Goal: Information Seeking & Learning: Find specific page/section

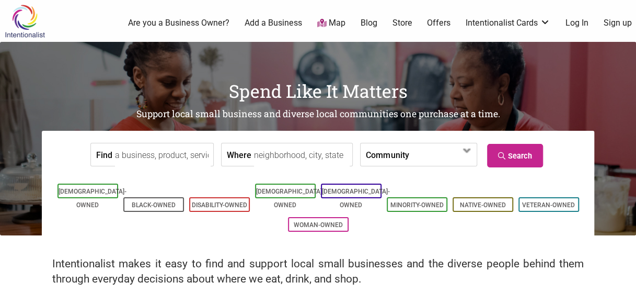
click at [178, 162] on input "Find" at bounding box center [163, 155] width 96 height 24
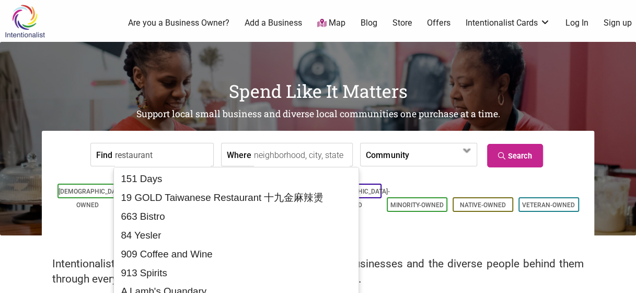
type input "restaurant"
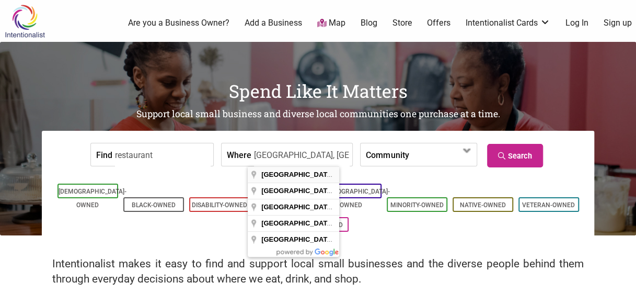
type input "Madison Park, Seattle, WA 98112, USA"
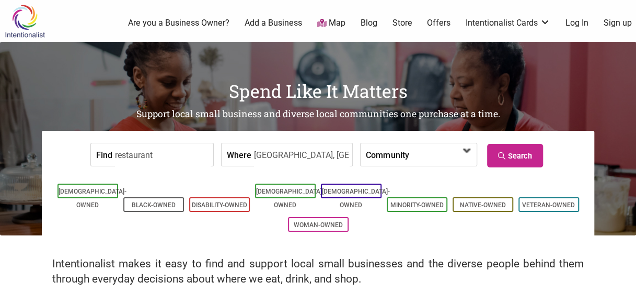
click at [431, 143] on span at bounding box center [442, 154] width 67 height 22
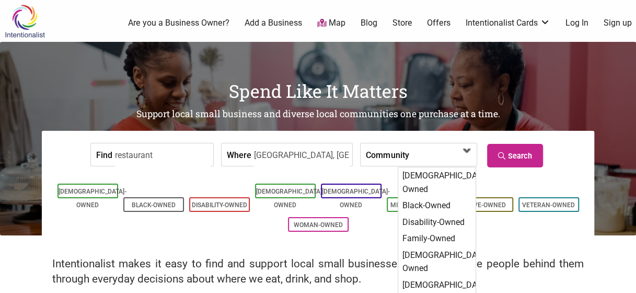
click at [433, 143] on span at bounding box center [442, 154] width 67 height 22
click at [522, 161] on link "Search" at bounding box center [515, 156] width 56 height 24
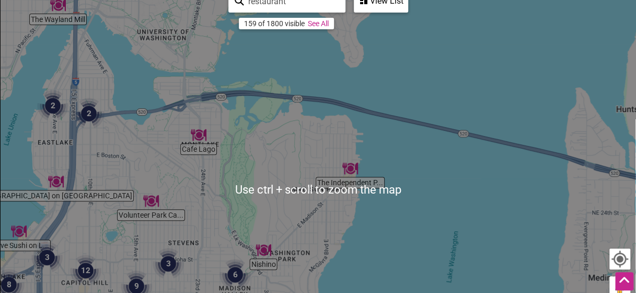
scroll to position [173, 0]
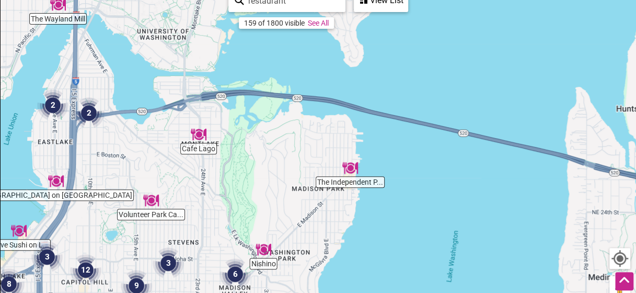
click at [375, 209] on div "To navigate, press the arrow keys." at bounding box center [318, 188] width 635 height 406
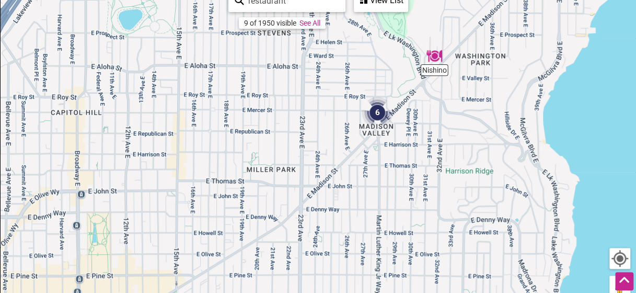
drag, startPoint x: 299, startPoint y: 217, endPoint x: 582, endPoint y: -26, distance: 373.1
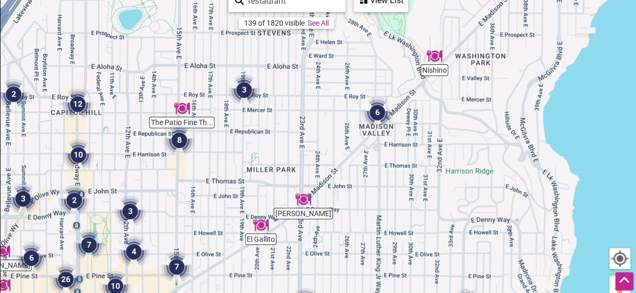
drag, startPoint x: 582, startPoint y: -26, endPoint x: 334, endPoint y: 61, distance: 262.9
click at [334, 61] on div "To navigate, press the arrow keys." at bounding box center [318, 188] width 635 height 406
click at [243, 85] on img "3" at bounding box center [243, 89] width 31 height 31
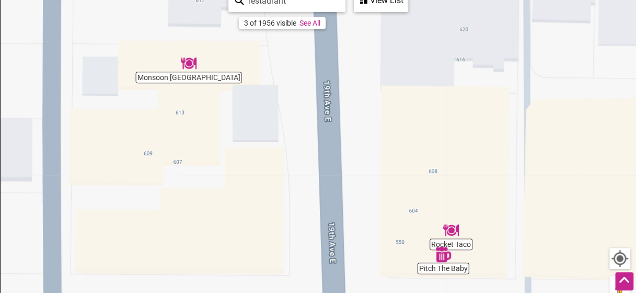
drag, startPoint x: 514, startPoint y: 246, endPoint x: 511, endPoint y: 216, distance: 29.4
click at [511, 216] on div "To navigate, press the arrow keys." at bounding box center [318, 188] width 635 height 406
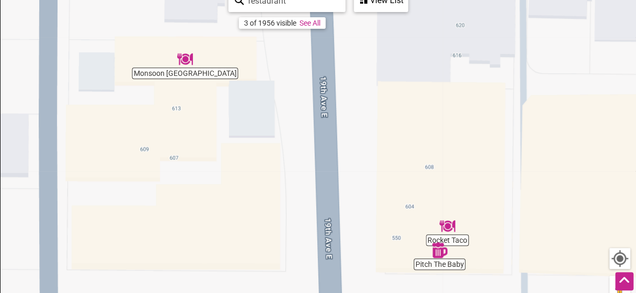
click at [454, 237] on div "To navigate, press the arrow keys." at bounding box center [318, 188] width 635 height 406
click at [450, 229] on img "Rocket Taco" at bounding box center [447, 226] width 16 height 16
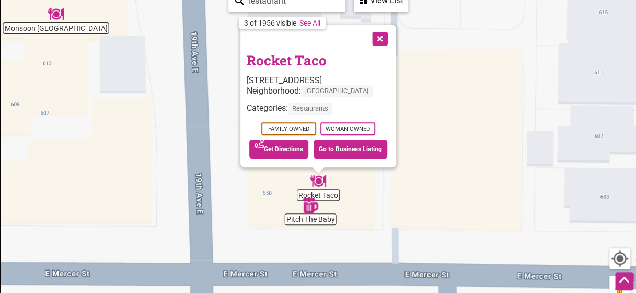
click at [54, 24] on div "To navigate, press the arrow keys. Rocket Taco 602 19th Ave E, Seattle, WA 9811…" at bounding box center [318, 188] width 635 height 406
click at [56, 14] on img "Monsoon Seattle" at bounding box center [56, 14] width 16 height 16
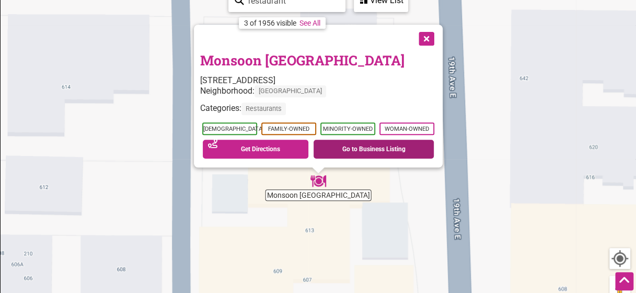
click at [360, 144] on link "Go to Business Listing" at bounding box center [373, 148] width 120 height 19
click at [466, 147] on div "To navigate, press the arrow keys. Monsoon Seattle 615 19th Ave E, Seattle, WA …" at bounding box center [318, 188] width 635 height 406
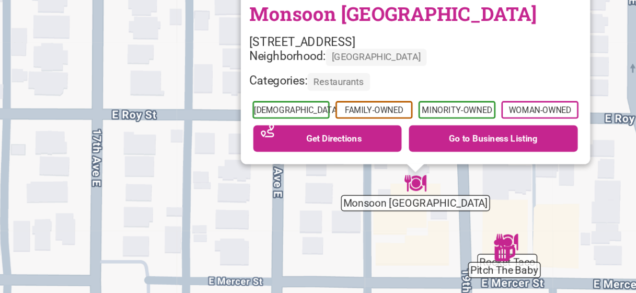
click at [493, 238] on div "To navigate, press the arrow keys. Monsoon Seattle 615 19th Ave E, Seattle, WA …" at bounding box center [318, 188] width 635 height 406
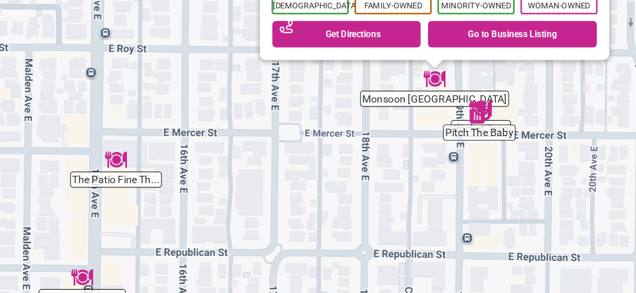
drag, startPoint x: 546, startPoint y: 205, endPoint x: 507, endPoint y: 122, distance: 92.5
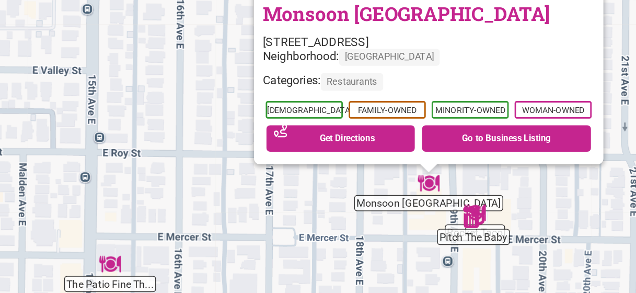
click at [216, 237] on img "The Patio Fine Thai Cuisine" at bounding box center [213, 231] width 16 height 16
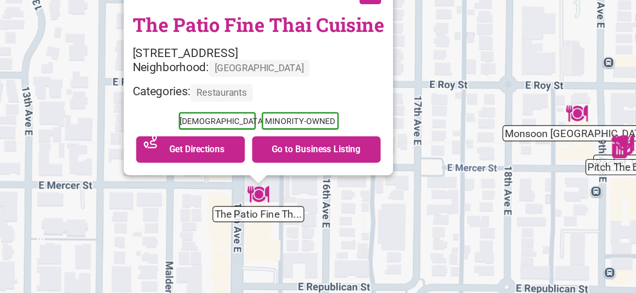
click at [394, 42] on button "Close" at bounding box center [396, 38] width 26 height 26
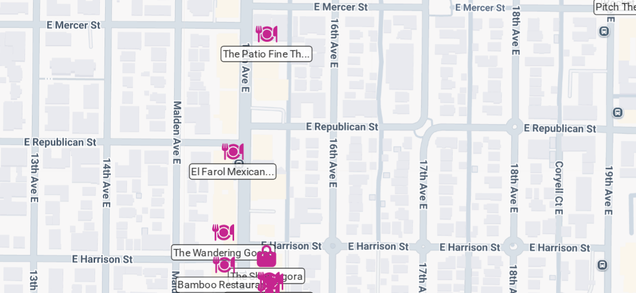
drag, startPoint x: 402, startPoint y: 204, endPoint x: 410, endPoint y: 85, distance: 119.3
click at [410, 85] on div "To navigate, press the arrow keys." at bounding box center [318, 188] width 635 height 406
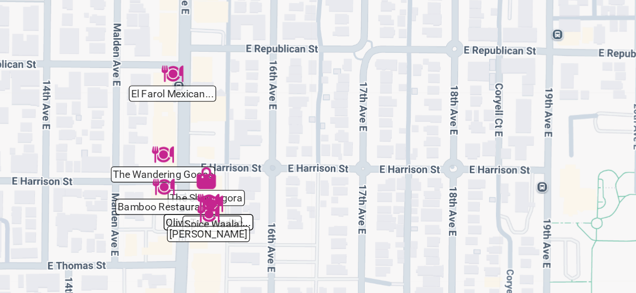
drag, startPoint x: 434, startPoint y: 178, endPoint x: 390, endPoint y: 121, distance: 72.2
click at [390, 121] on div "To navigate, press the arrow keys." at bounding box center [318, 188] width 635 height 406
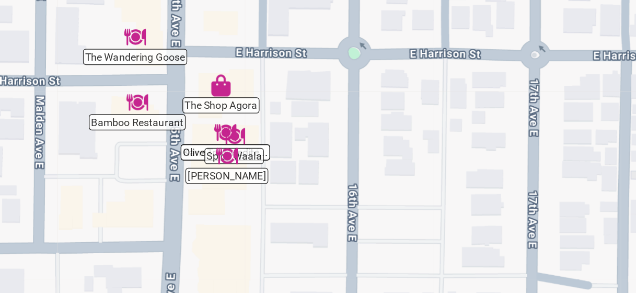
drag, startPoint x: 299, startPoint y: 200, endPoint x: 355, endPoint y: 123, distance: 95.0
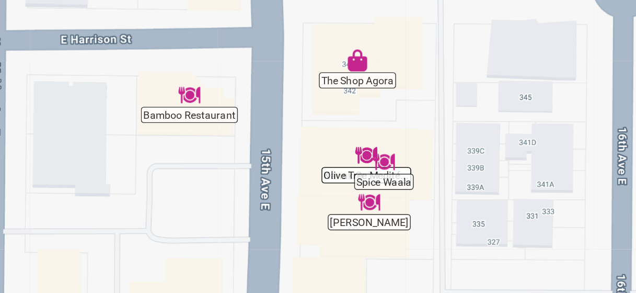
drag, startPoint x: 301, startPoint y: 154, endPoint x: 461, endPoint y: 148, distance: 160.5
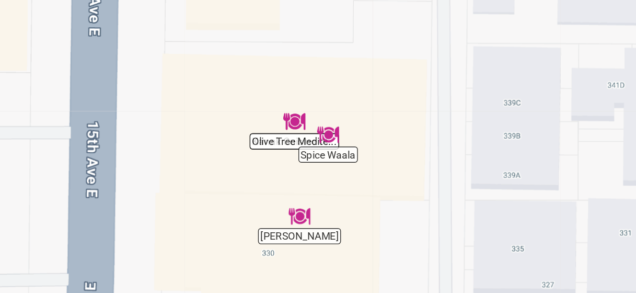
drag, startPoint x: 428, startPoint y: 182, endPoint x: 448, endPoint y: 137, distance: 48.4
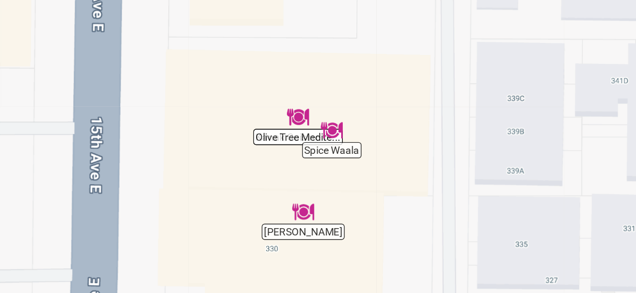
click at [377, 154] on div "To navigate, press the arrow keys." at bounding box center [318, 188] width 635 height 406
click at [378, 148] on div "To navigate, press the arrow keys." at bounding box center [318, 188] width 635 height 406
click at [335, 141] on div "To navigate, press the arrow keys." at bounding box center [318, 188] width 635 height 406
click at [416, 166] on div "To navigate, press the arrow keys." at bounding box center [318, 188] width 635 height 406
click at [380, 154] on div "To navigate, press the arrow keys." at bounding box center [318, 188] width 635 height 406
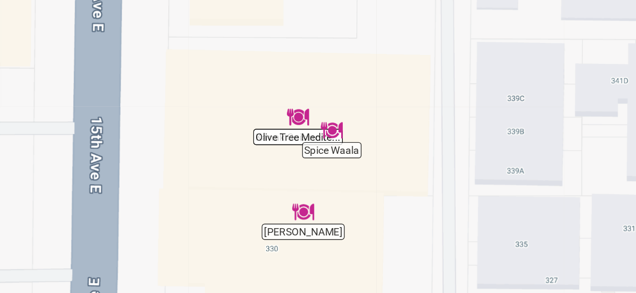
click at [329, 139] on div "To navigate, press the arrow keys." at bounding box center [318, 188] width 635 height 406
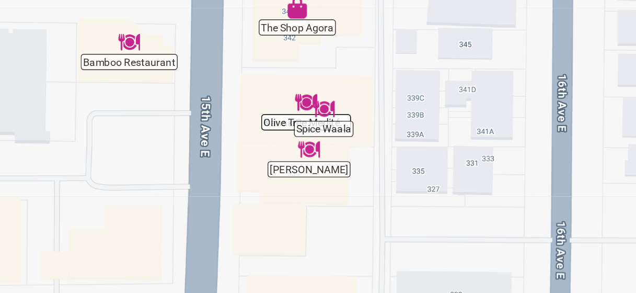
click at [350, 109] on img "Olive Tree Mediterranean Restaurant" at bounding box center [352, 116] width 16 height 16
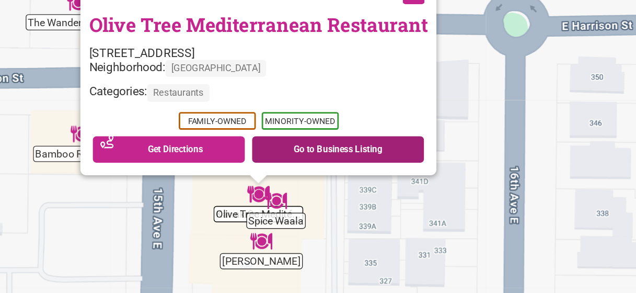
click at [363, 154] on link "Go to Business Listing" at bounding box center [374, 148] width 123 height 19
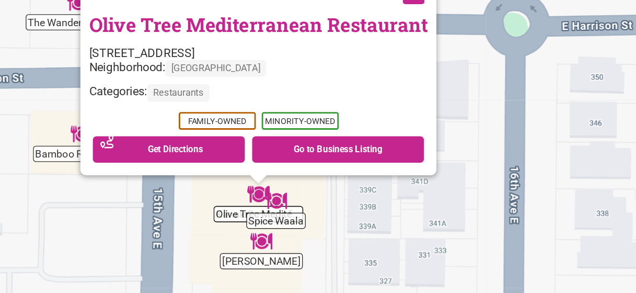
click at [444, 209] on div "To navigate, press the arrow keys. Olive Tree Mediterranean Restaurant 340 15th…" at bounding box center [318, 188] width 635 height 406
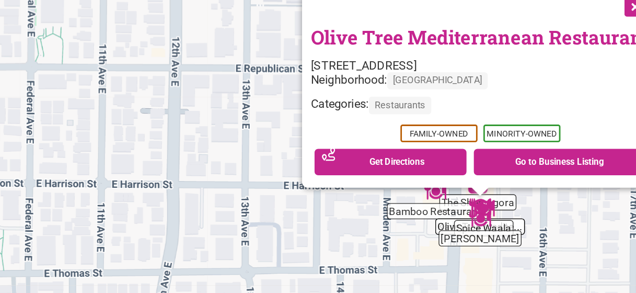
click at [528, 200] on div "To navigate, press the arrow keys. Olive Tree Mediterranean Restaurant 340 15th…" at bounding box center [318, 188] width 635 height 406
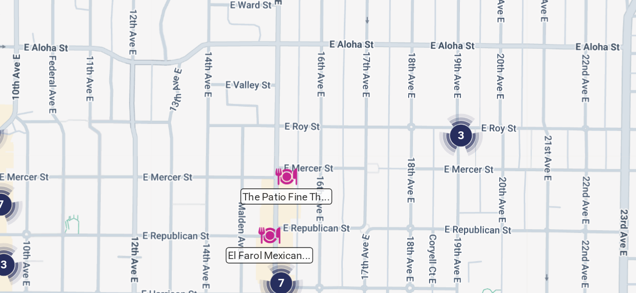
drag, startPoint x: 546, startPoint y: 203, endPoint x: 380, endPoint y: 270, distance: 179.4
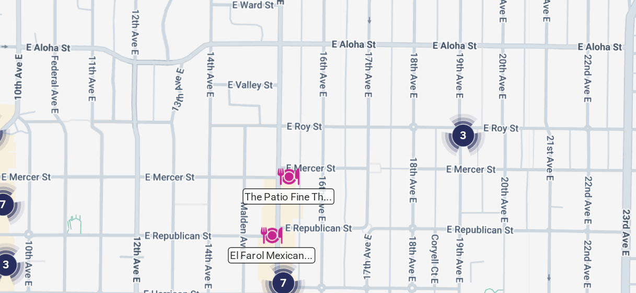
click at [463, 135] on img "3" at bounding box center [463, 138] width 31 height 31
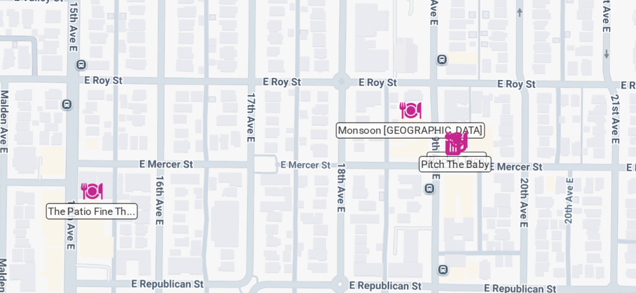
drag, startPoint x: 496, startPoint y: 173, endPoint x: 493, endPoint y: 132, distance: 40.9
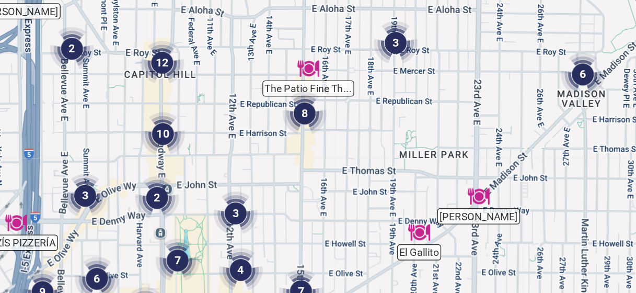
drag, startPoint x: 497, startPoint y: 164, endPoint x: 429, endPoint y: 124, distance: 78.4
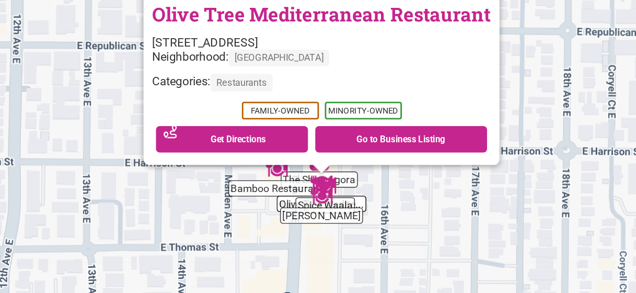
click at [475, 171] on div "To navigate, press the arrow keys. Olive Tree Mediterranean Restaurant 340 15th…" at bounding box center [318, 188] width 635 height 406
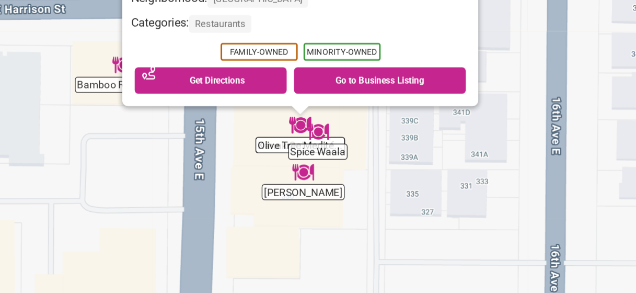
drag, startPoint x: 269, startPoint y: 195, endPoint x: 416, endPoint y: 151, distance: 153.7
click at [416, 151] on div "To navigate, press the arrow keys. Olive Tree Mediterranean Restaurant 340 15th…" at bounding box center [318, 188] width 635 height 406
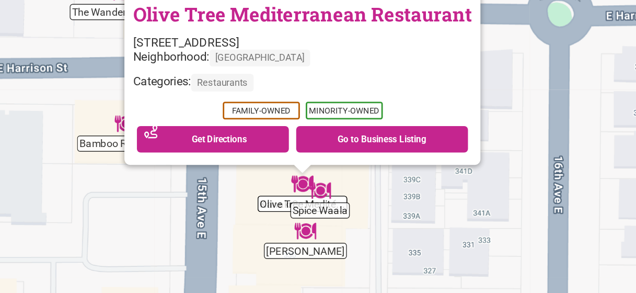
click at [351, 214] on div "To navigate, press the arrow keys. Olive Tree Mediterranean Restaurant 340 15th…" at bounding box center [318, 188] width 635 height 406
click at [352, 212] on img "Smith" at bounding box center [352, 207] width 16 height 16
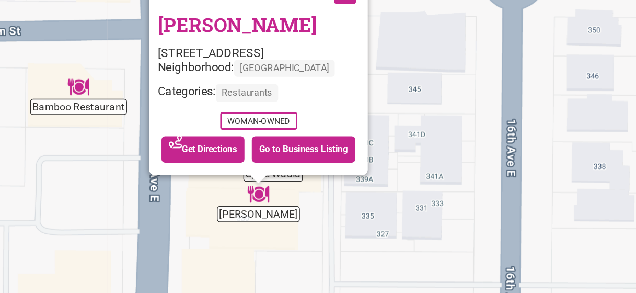
click at [352, 212] on div "To navigate, press the arrow keys. Smith 332 15th Ave E, Seattle, WA 98112 Neig…" at bounding box center [318, 188] width 635 height 406
click at [215, 177] on div "To navigate, press the arrow keys. Smith 332 15th Ave E, Seattle, WA 98112 Neig…" at bounding box center [318, 188] width 635 height 406
click at [195, 115] on div "To navigate, press the arrow keys. Smith 332 15th Ave E, Seattle, WA 98112 Neig…" at bounding box center [318, 188] width 635 height 406
click at [189, 110] on img "Bamboo Restaurant" at bounding box center [190, 105] width 16 height 16
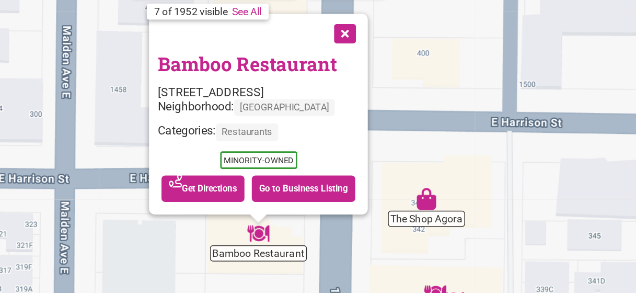
click at [379, 40] on button "Close" at bounding box center [379, 38] width 26 height 26
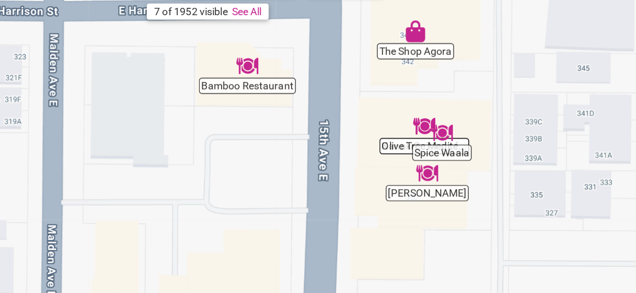
drag, startPoint x: 504, startPoint y: 189, endPoint x: 496, endPoint y: 68, distance: 120.9
click at [496, 68] on div "To navigate, press the arrow keys." at bounding box center [318, 188] width 635 height 406
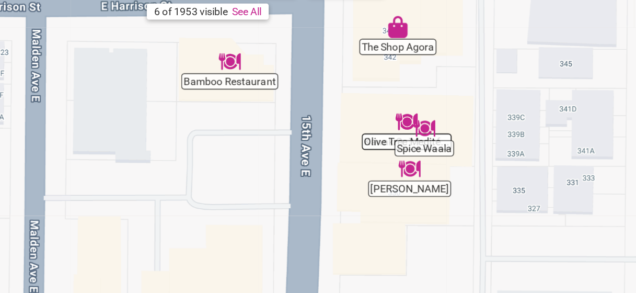
drag, startPoint x: 482, startPoint y: 185, endPoint x: 404, endPoint y: 178, distance: 78.2
click at [404, 178] on div "To navigate, press the arrow keys." at bounding box center [318, 188] width 635 height 406
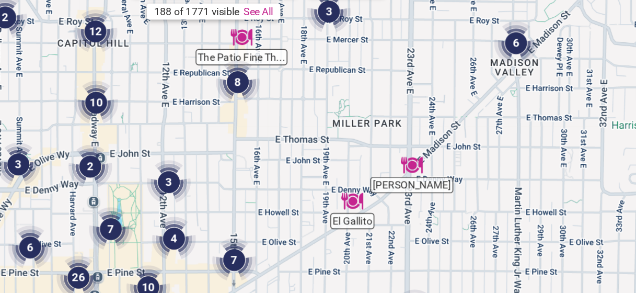
drag, startPoint x: 507, startPoint y: 196, endPoint x: 422, endPoint y: 120, distance: 114.7
click at [422, 120] on div "To navigate, press the arrow keys." at bounding box center [318, 188] width 635 height 406
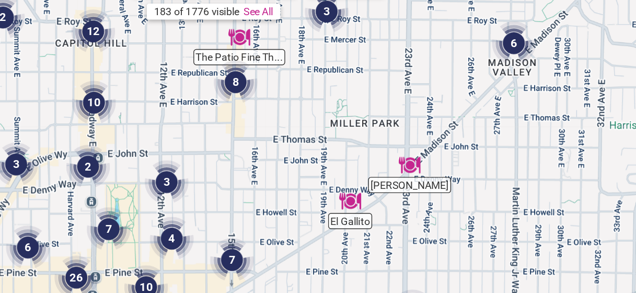
click at [501, 43] on img "6" at bounding box center [499, 45] width 31 height 31
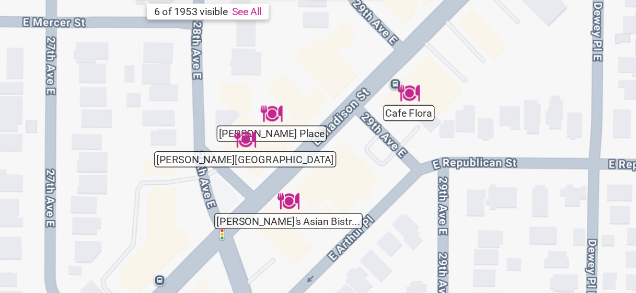
click at [328, 102] on img "Araya's Place" at bounding box center [328, 96] width 16 height 16
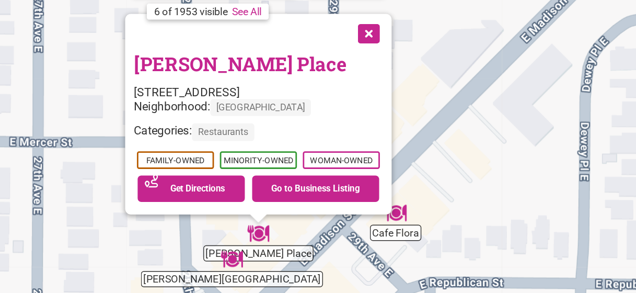
click at [328, 102] on div "Neighborhood: Madison Valley" at bounding box center [317, 93] width 177 height 17
click at [295, 58] on link "Araya's Place" at bounding box center [304, 60] width 151 height 18
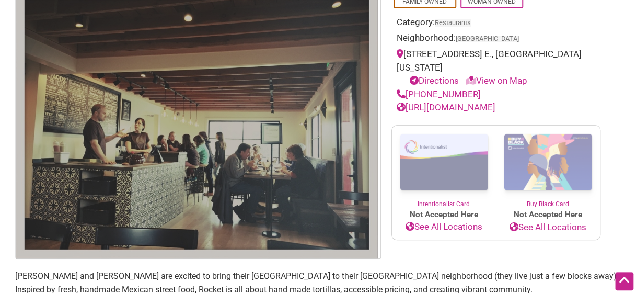
scroll to position [123, 0]
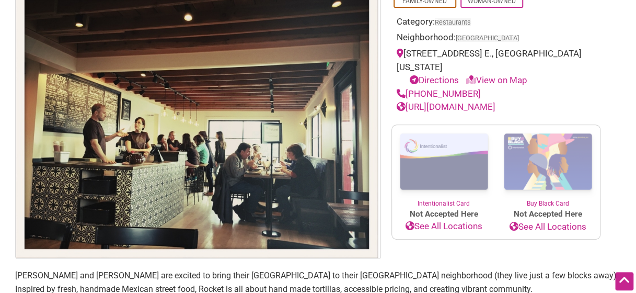
click at [490, 101] on link "[URL][DOMAIN_NAME]" at bounding box center [445, 106] width 99 height 10
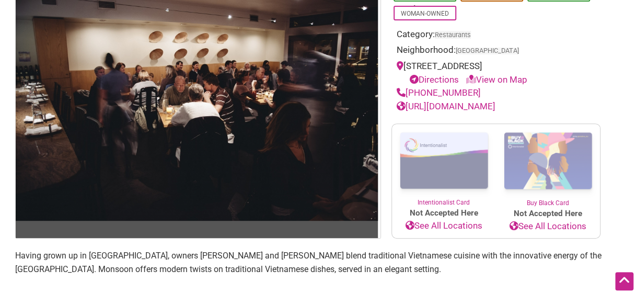
scroll to position [121, 0]
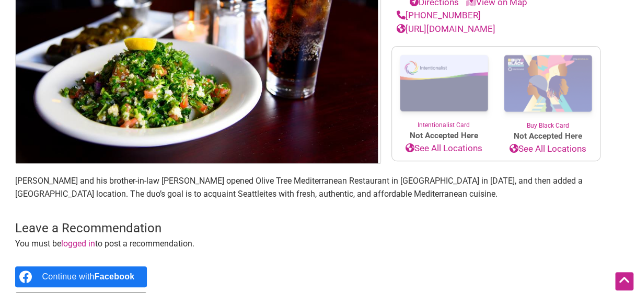
scroll to position [188, 0]
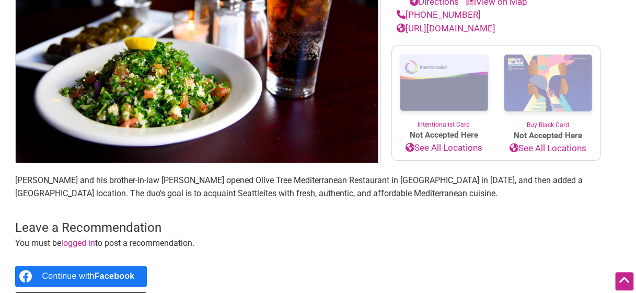
click at [493, 30] on link "http://seattle.olivetreemenu.com/" at bounding box center [445, 28] width 99 height 10
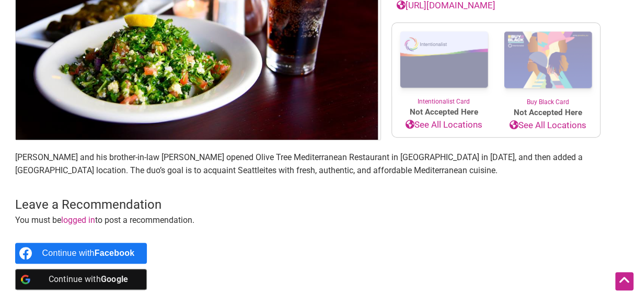
scroll to position [206, 0]
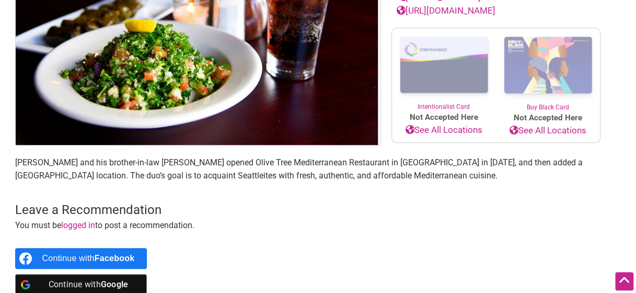
drag, startPoint x: 367, startPoint y: 274, endPoint x: 292, endPoint y: 213, distance: 96.2
click at [292, 213] on h3 "Leave a Recommendation Cancel reply" at bounding box center [318, 210] width 606 height 18
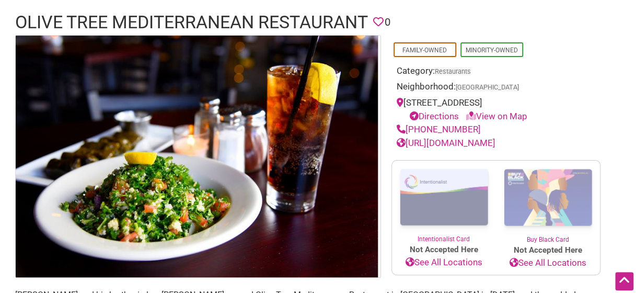
scroll to position [73, 0]
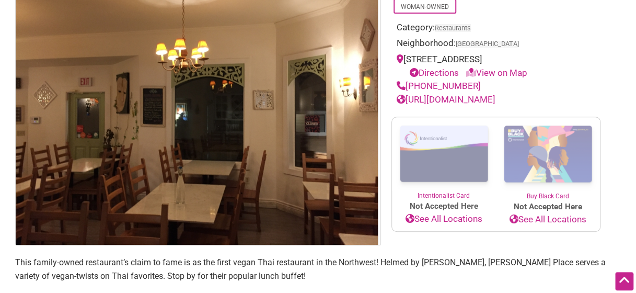
scroll to position [135, 0]
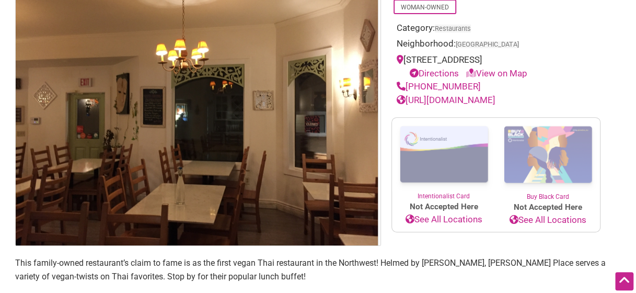
click at [495, 100] on link "[URL][DOMAIN_NAME]" at bounding box center [445, 100] width 99 height 10
